Goal: Find specific page/section

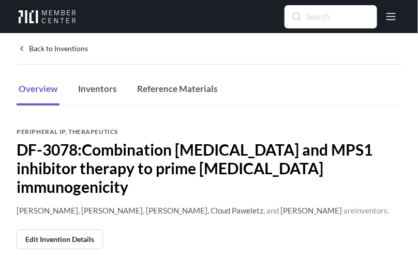
click at [340, 8] on input "Search" at bounding box center [330, 17] width 91 height 22
type input "9725"
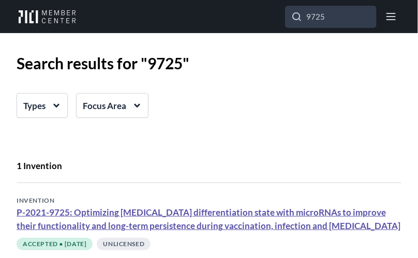
click at [100, 211] on link "P-2021-9725: Optimizing [MEDICAL_DATA] differentiation state with microRNAs to …" at bounding box center [208, 219] width 383 height 24
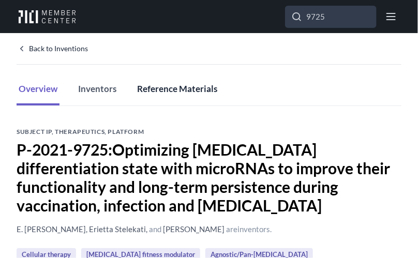
click at [155, 87] on button "Reference Materials" at bounding box center [177, 90] width 84 height 32
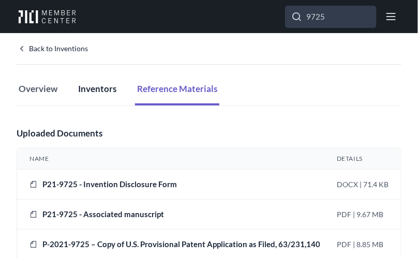
click at [102, 95] on button "Inventors" at bounding box center [97, 90] width 42 height 32
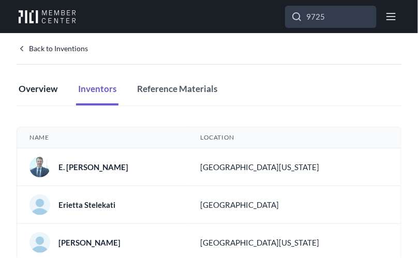
click at [38, 94] on button "Overview" at bounding box center [38, 90] width 43 height 32
